Goal: Register for event/course

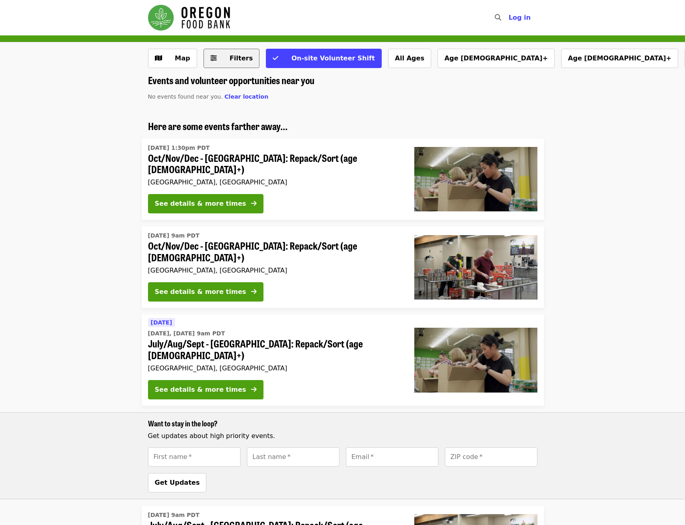
click at [223, 58] on span "Filters" at bounding box center [237, 59] width 31 height 10
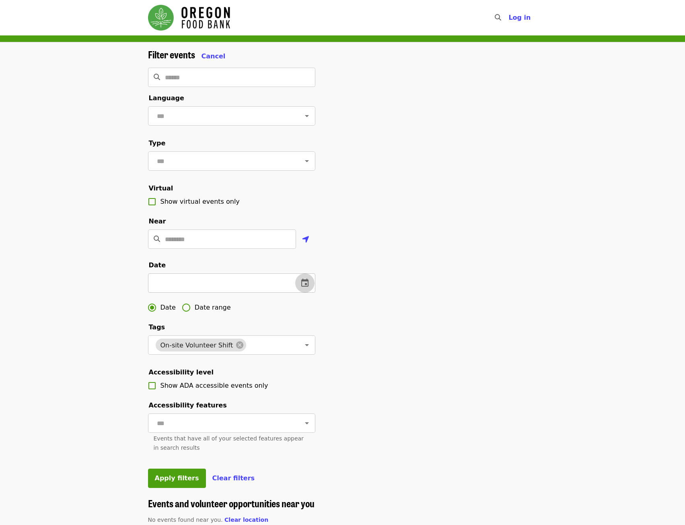
click at [307, 288] on icon "change date" at bounding box center [305, 283] width 10 height 10
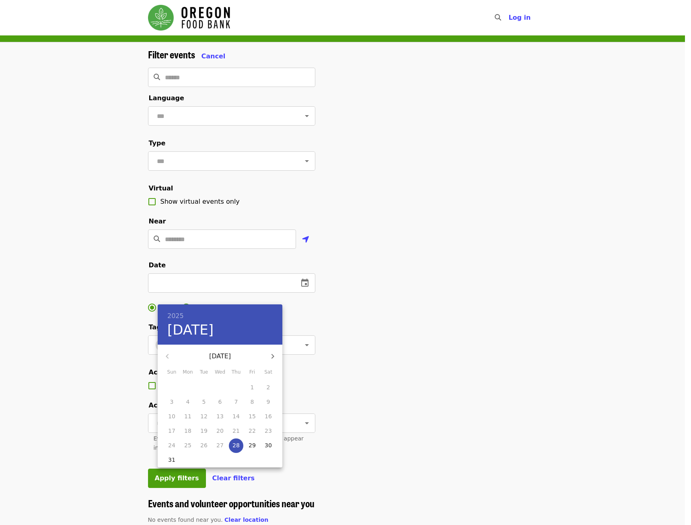
click at [274, 357] on icon "button" at bounding box center [273, 356] width 10 height 10
click at [170, 355] on icon "button" at bounding box center [168, 356] width 10 height 10
click at [235, 429] on p "25" at bounding box center [236, 431] width 7 height 8
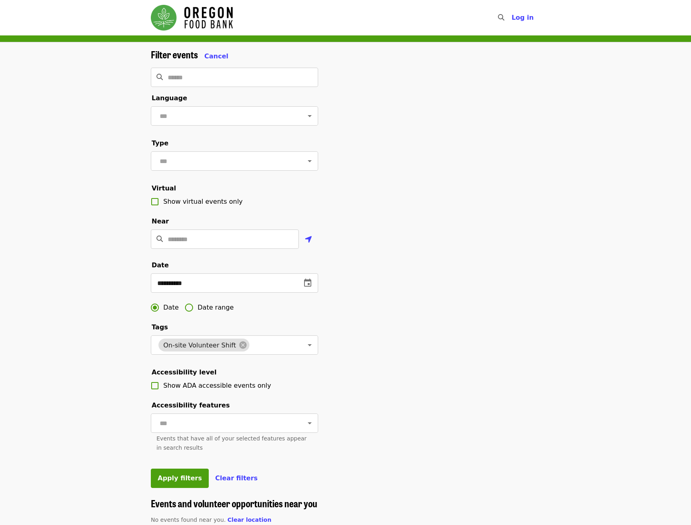
type input "**********"
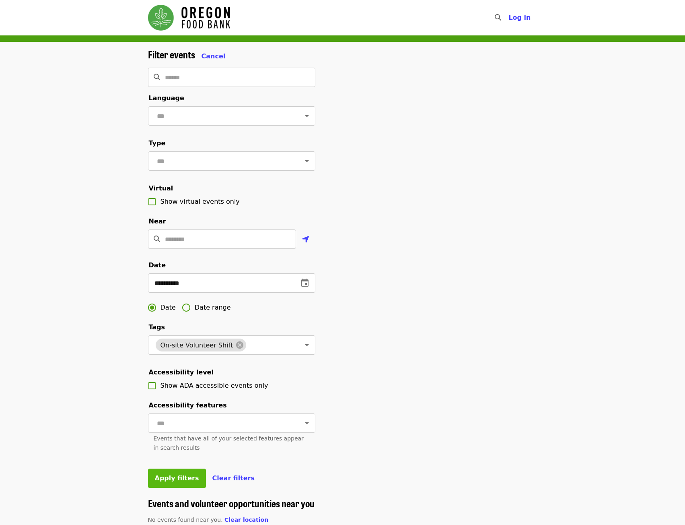
click at [182, 482] on span "Apply filters" at bounding box center [177, 478] width 44 height 8
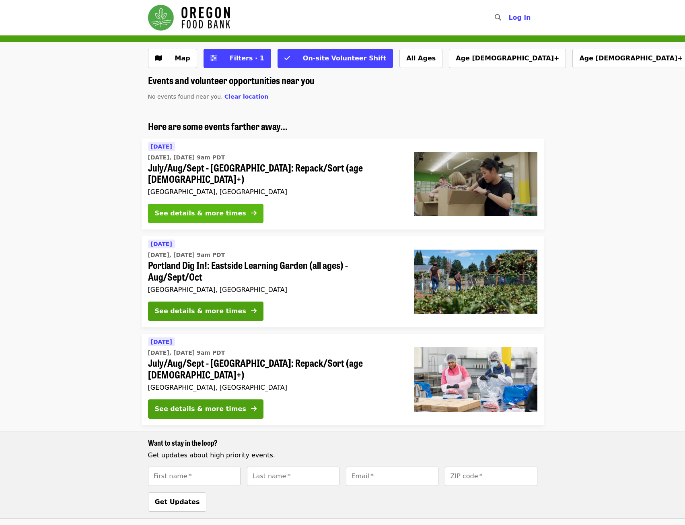
click at [193, 208] on div "See details & more times" at bounding box center [200, 213] width 91 height 10
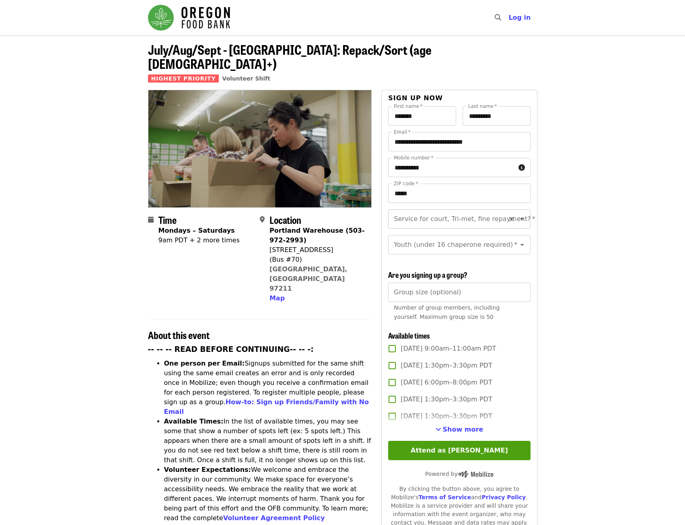
click at [483, 211] on input "Service for court, Tri-met, fine repayment?   *" at bounding box center [449, 218] width 109 height 15
click at [405, 226] on li "No" at bounding box center [456, 226] width 136 height 14
type input "**"
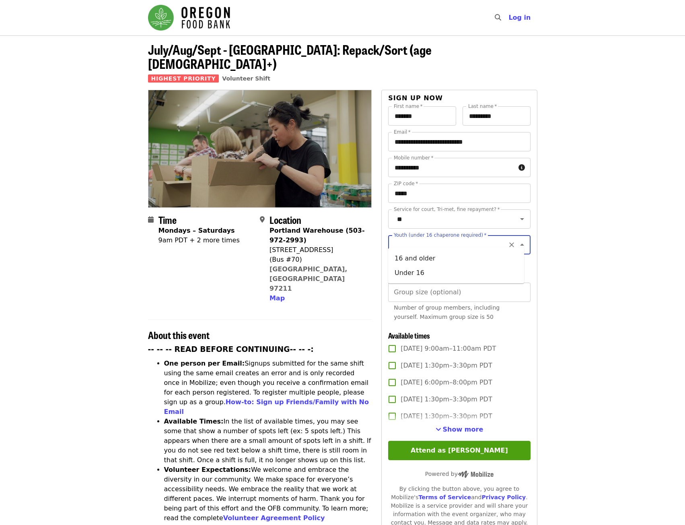
click at [456, 239] on input "Youth (under 16 chaperone required)   *" at bounding box center [449, 244] width 109 height 15
click at [423, 261] on li "16 and older" at bounding box center [456, 258] width 136 height 14
type input "**********"
click at [459, 291] on input "Group size (optional)" at bounding box center [459, 292] width 142 height 19
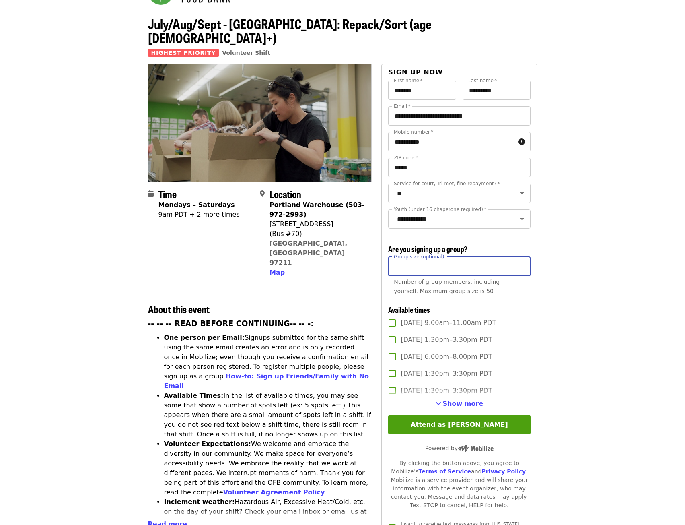
scroll to position [40, 0]
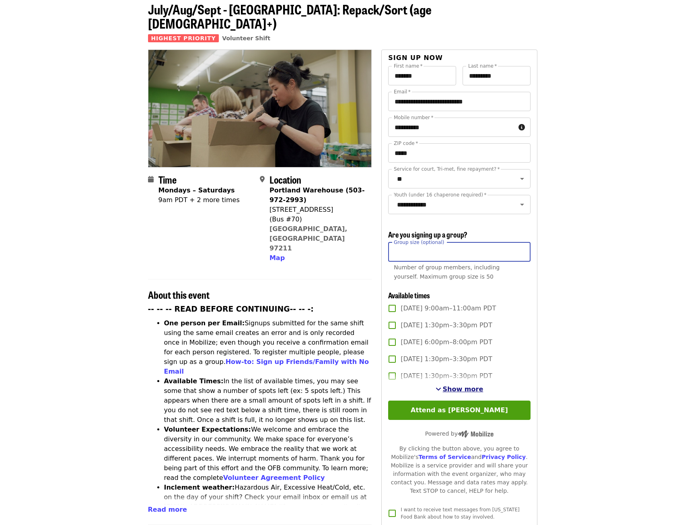
click at [465, 386] on span "Show more" at bounding box center [463, 389] width 41 height 8
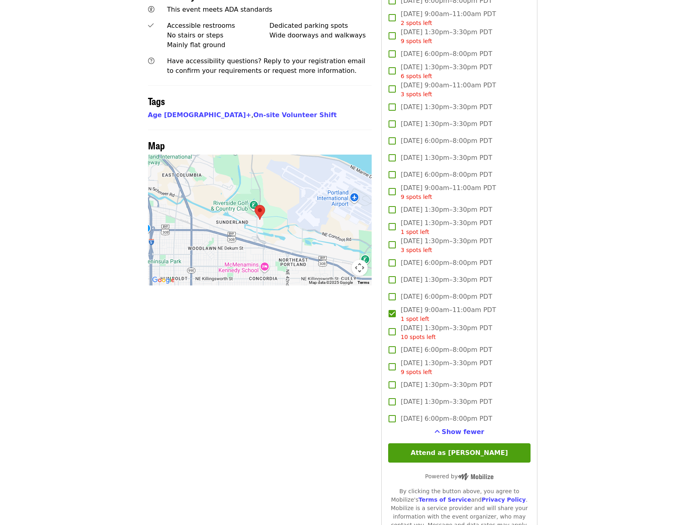
scroll to position [604, 0]
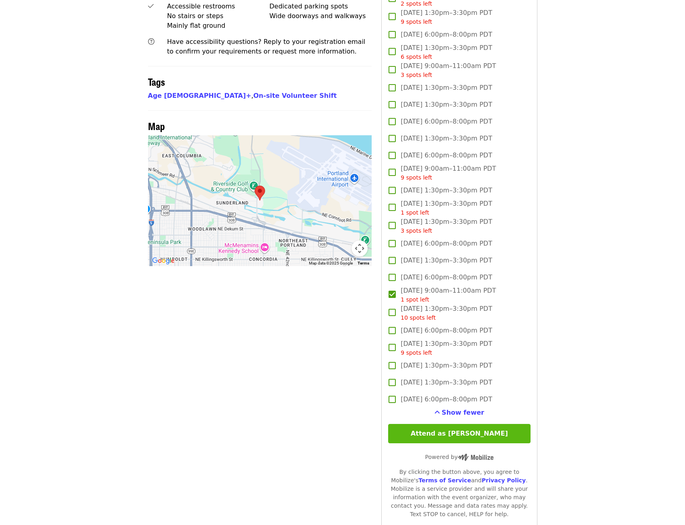
click at [463, 430] on button "Attend as [PERSON_NAME]" at bounding box center [459, 433] width 142 height 19
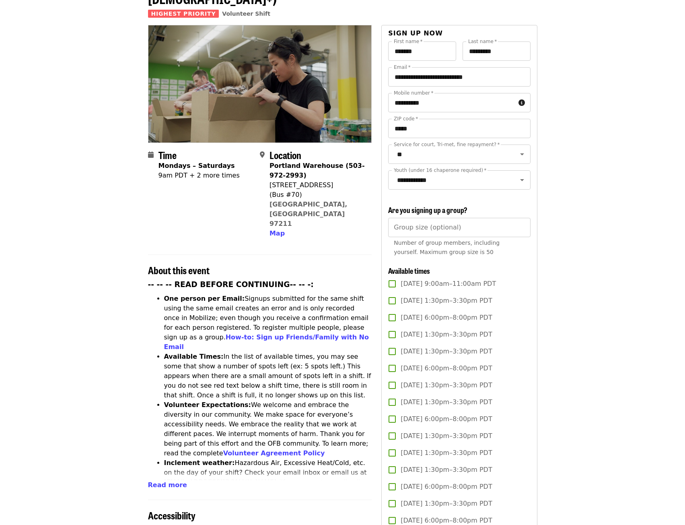
scroll to position [0, 0]
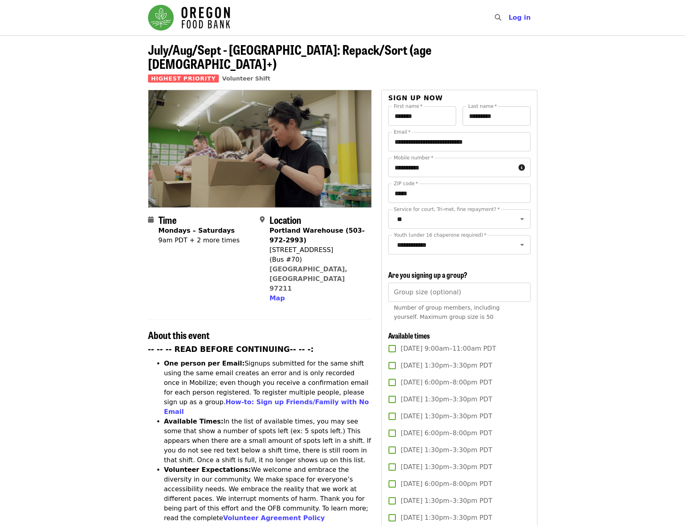
click at [523, 106] on input "*********" at bounding box center [497, 115] width 68 height 19
drag, startPoint x: 124, startPoint y: 19, endPoint x: 91, endPoint y: 171, distance: 155.6
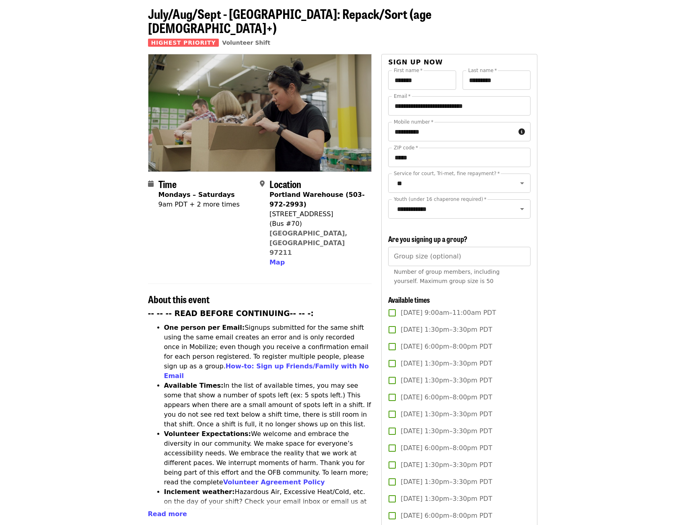
scroll to position [80, 0]
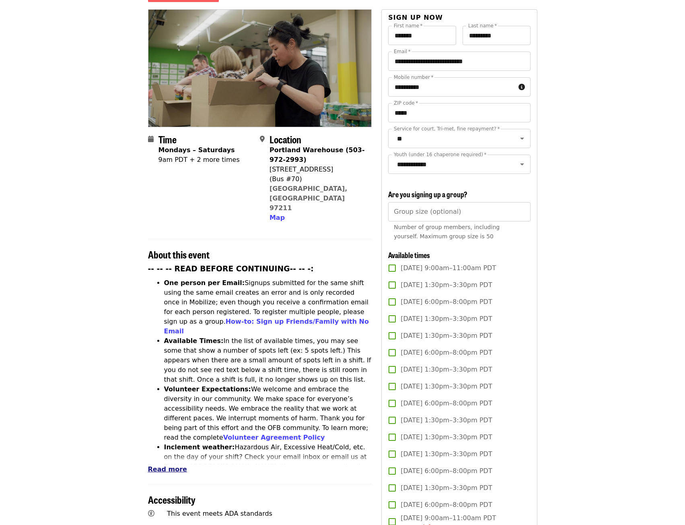
click at [168, 465] on span "Read more" at bounding box center [167, 469] width 39 height 8
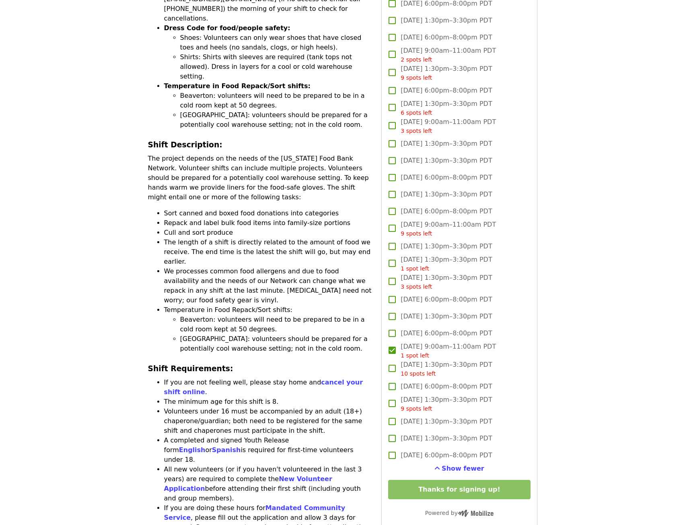
scroll to position [580, 0]
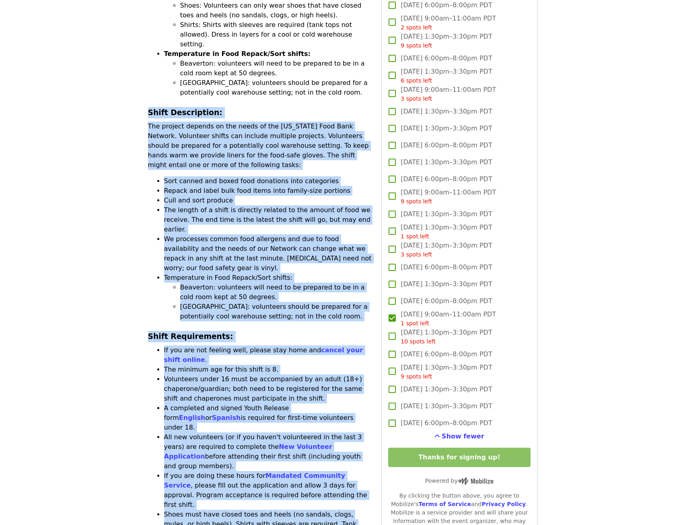
drag, startPoint x: 241, startPoint y: 369, endPoint x: 143, endPoint y: 47, distance: 336.0
copy div "Shift Description: The project depends on the needs of the Oregon Food Bank Net…"
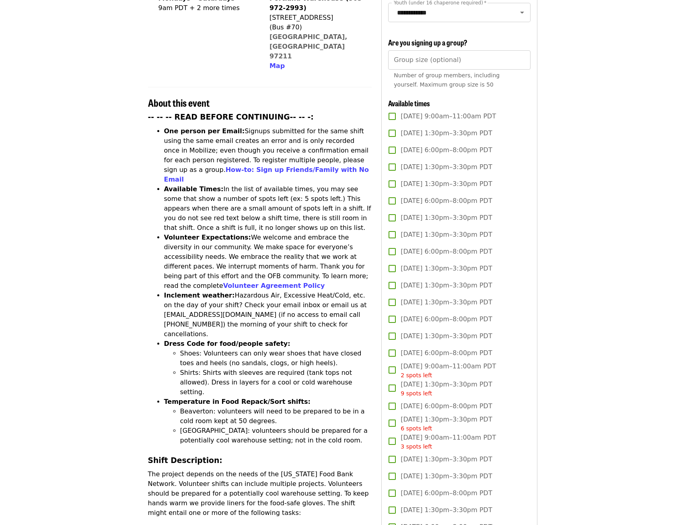
scroll to position [137, 0]
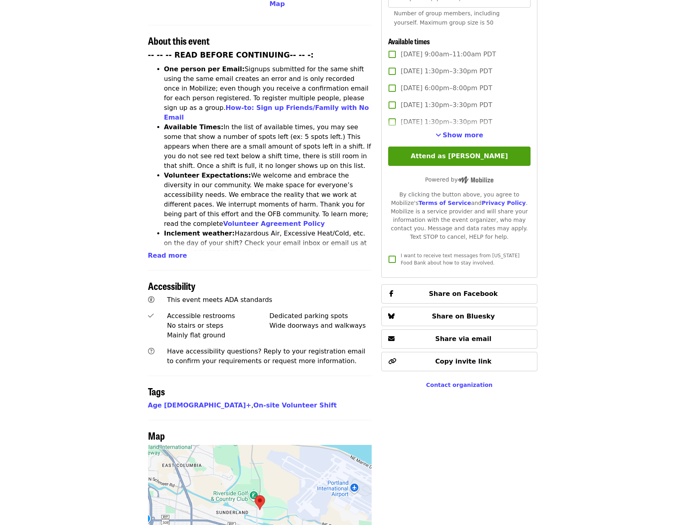
scroll to position [298, 0]
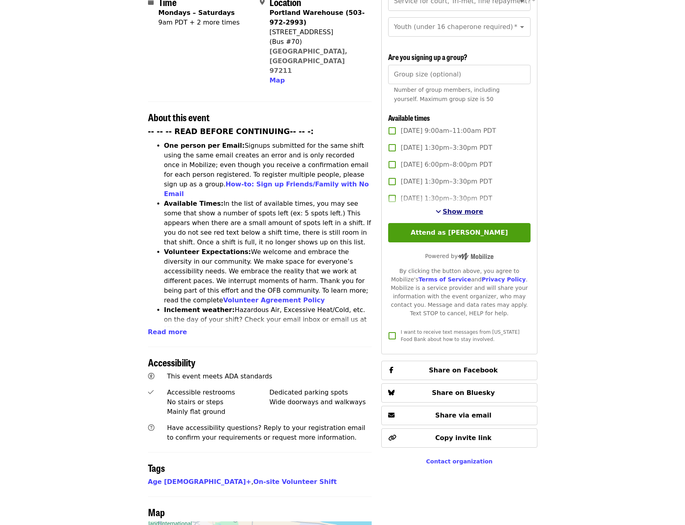
click at [453, 208] on span "Show more" at bounding box center [463, 212] width 41 height 8
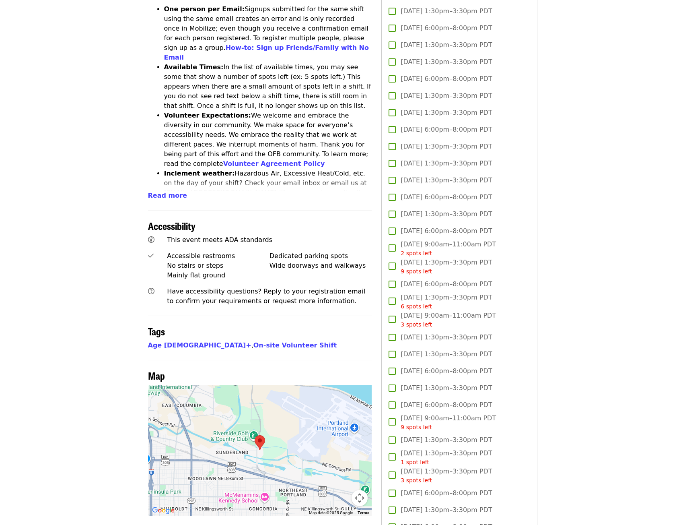
scroll to position [499, 0]
